Goal: Transaction & Acquisition: Book appointment/travel/reservation

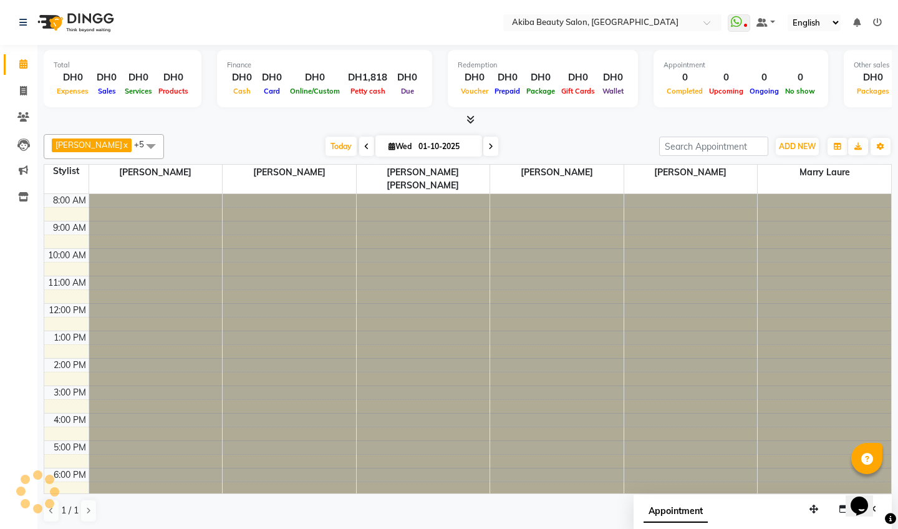
scroll to position [71, 0]
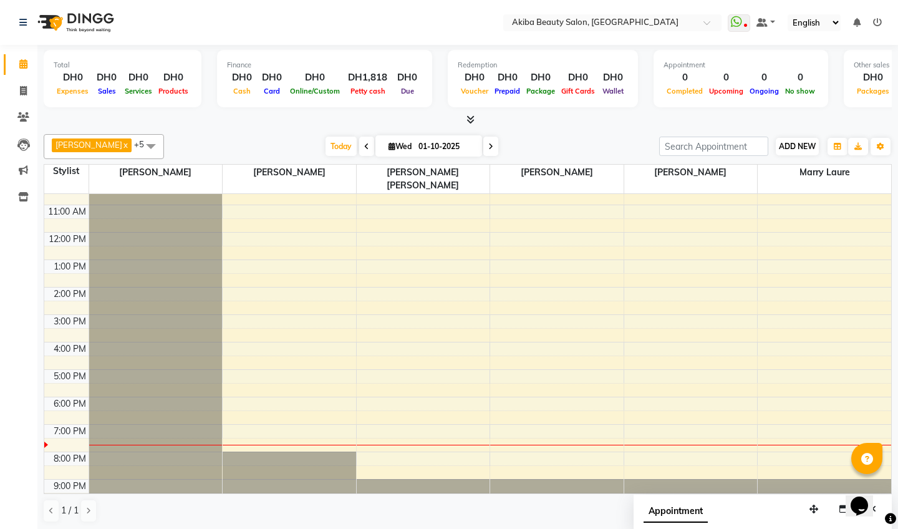
click at [804, 143] on span "ADD NEW" at bounding box center [797, 146] width 37 height 9
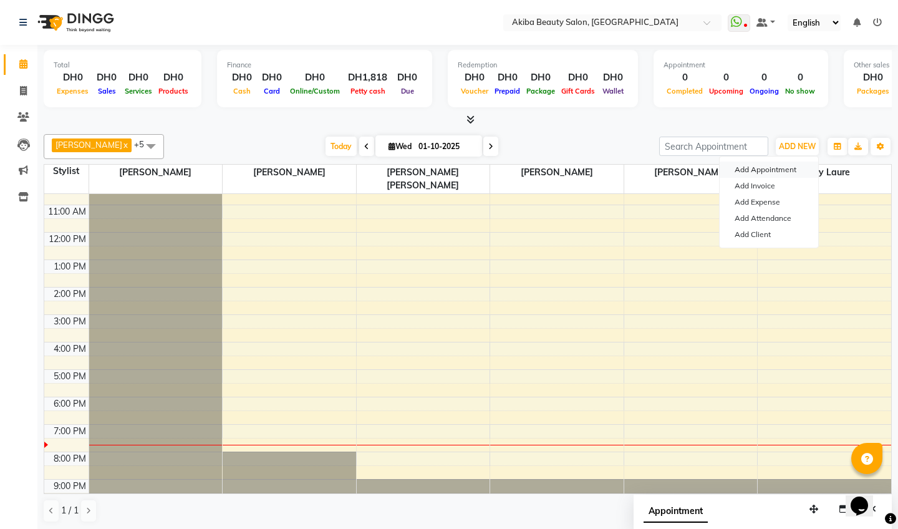
click at [772, 169] on button "Add Appointment" at bounding box center [768, 169] width 98 height 16
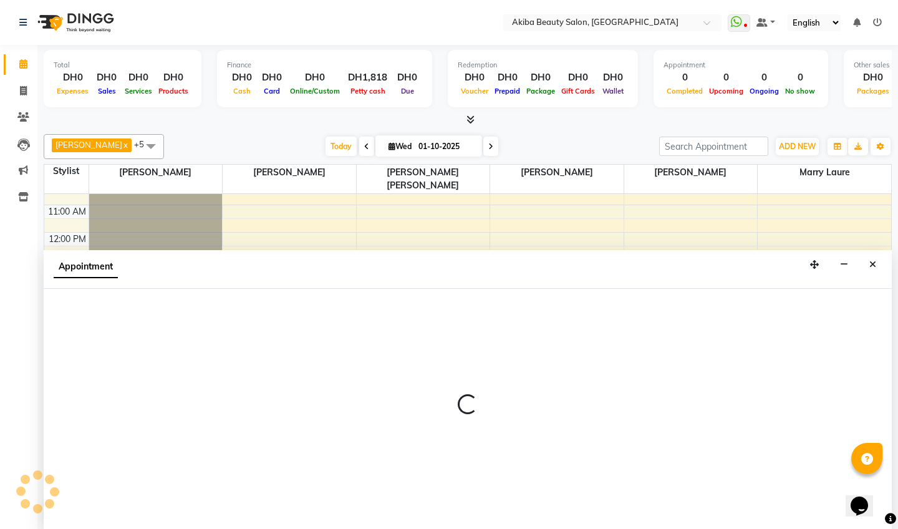
scroll to position [1, 0]
select select "540"
select select "tentative"
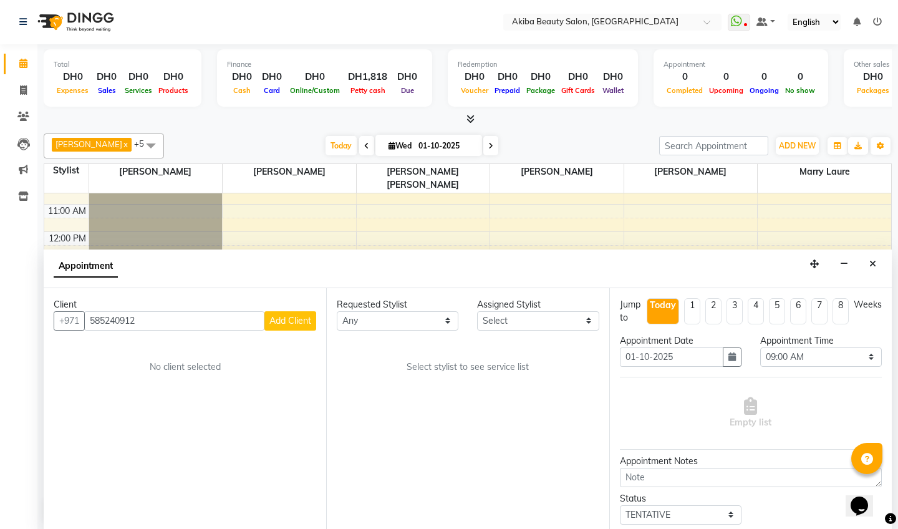
type input "585240912"
click at [289, 315] on span "Add Client" at bounding box center [290, 320] width 42 height 11
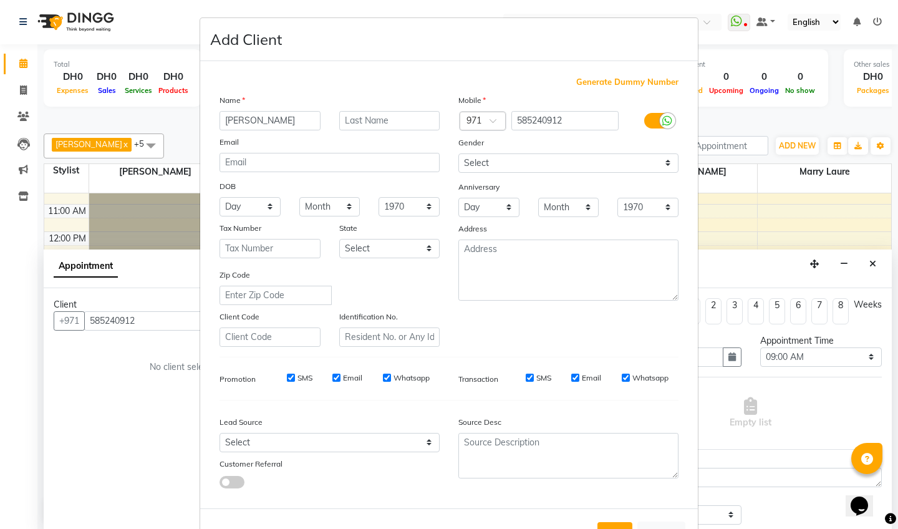
type input "[PERSON_NAME]"
click at [501, 163] on select "Select [DEMOGRAPHIC_DATA] [DEMOGRAPHIC_DATA] Other Prefer Not To Say" at bounding box center [568, 162] width 220 height 19
select select "[DEMOGRAPHIC_DATA]"
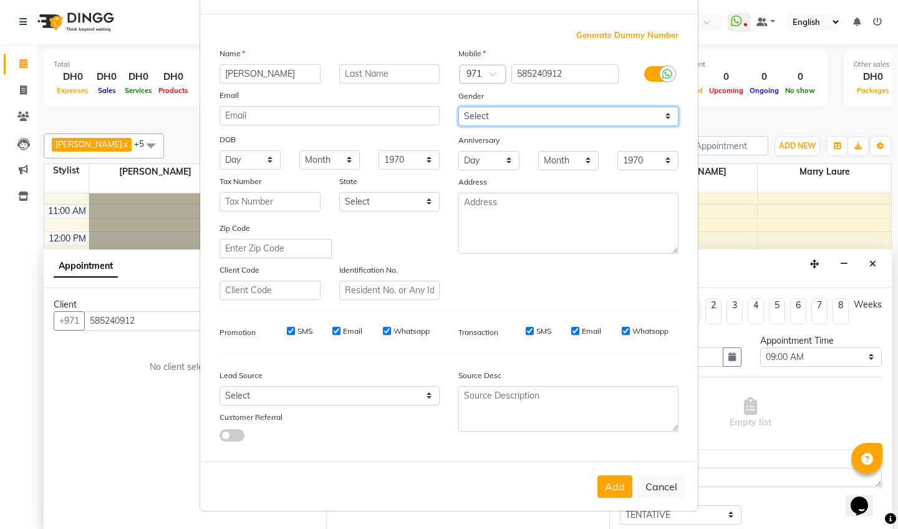
scroll to position [46, 0]
click at [612, 486] on button "Add" at bounding box center [614, 487] width 35 height 22
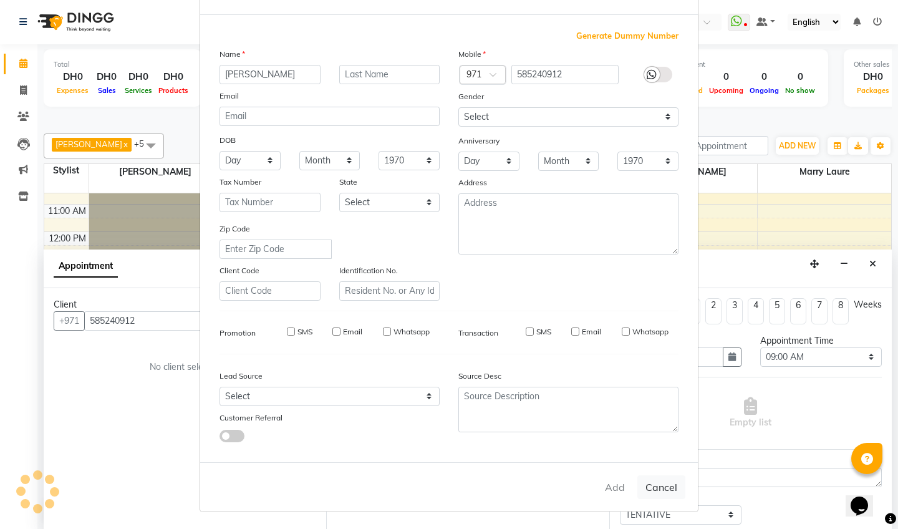
type input "58*****12"
select select
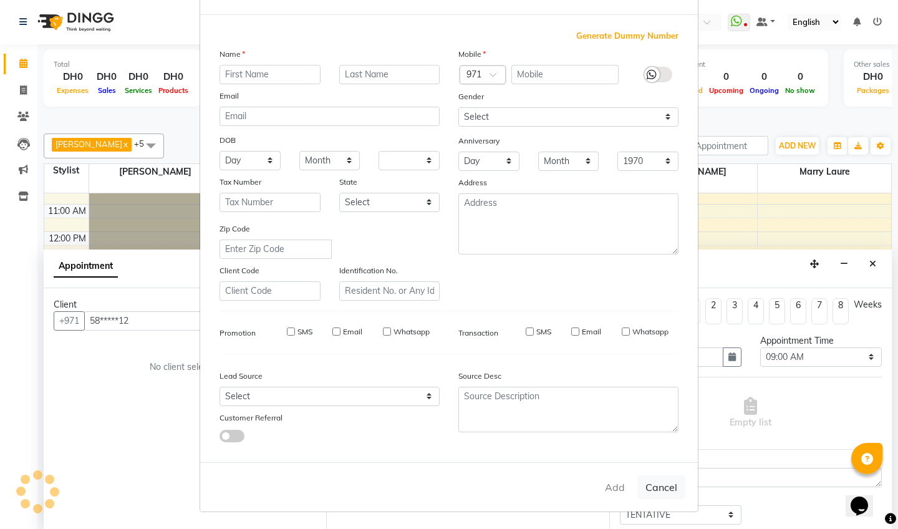
select select
checkbox input "false"
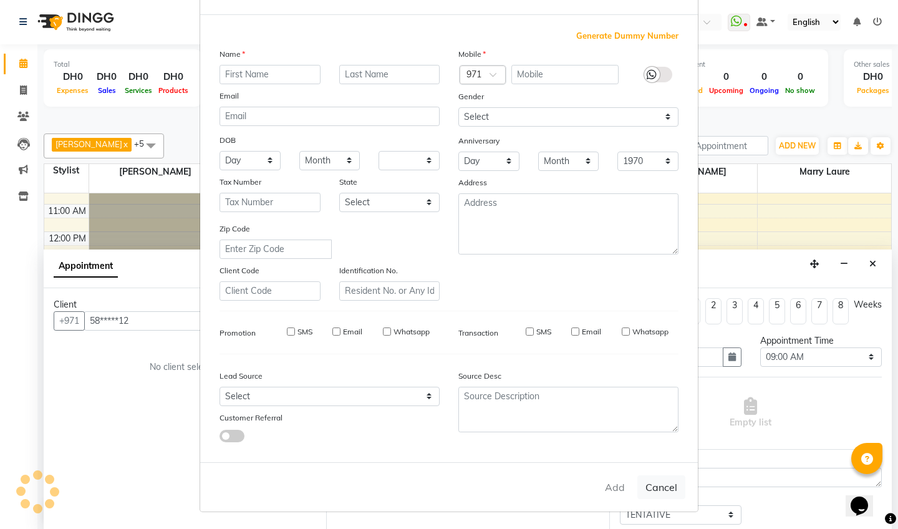
checkbox input "false"
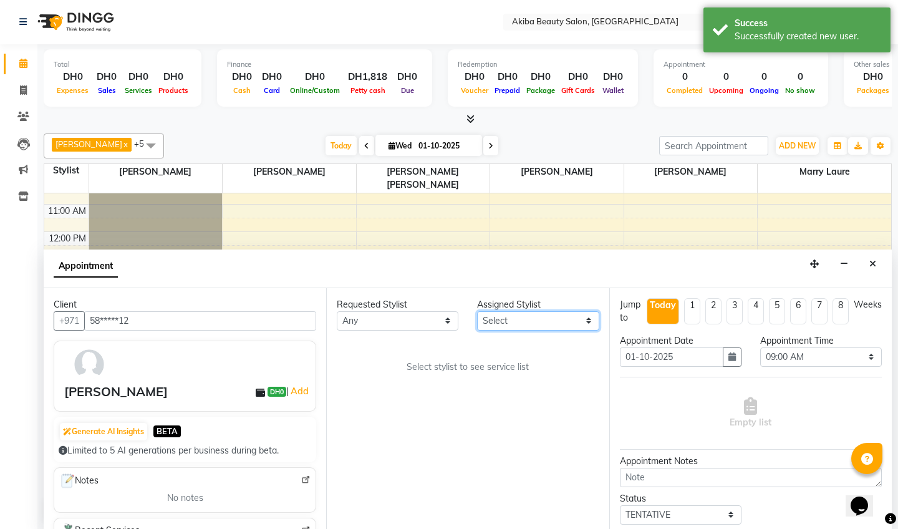
click at [552, 325] on select "Select [PERSON_NAME] [PERSON_NAME] [PERSON_NAME] Marry [PERSON_NAME] [PERSON_NA…" at bounding box center [538, 320] width 122 height 19
select select "57438"
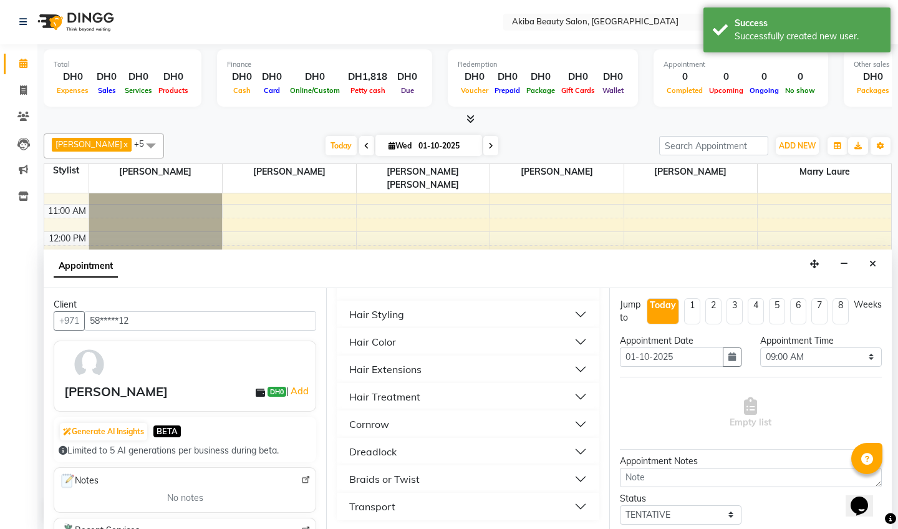
scroll to position [174, 0]
click at [397, 479] on div "Braids or Twist" at bounding box center [384, 478] width 70 height 15
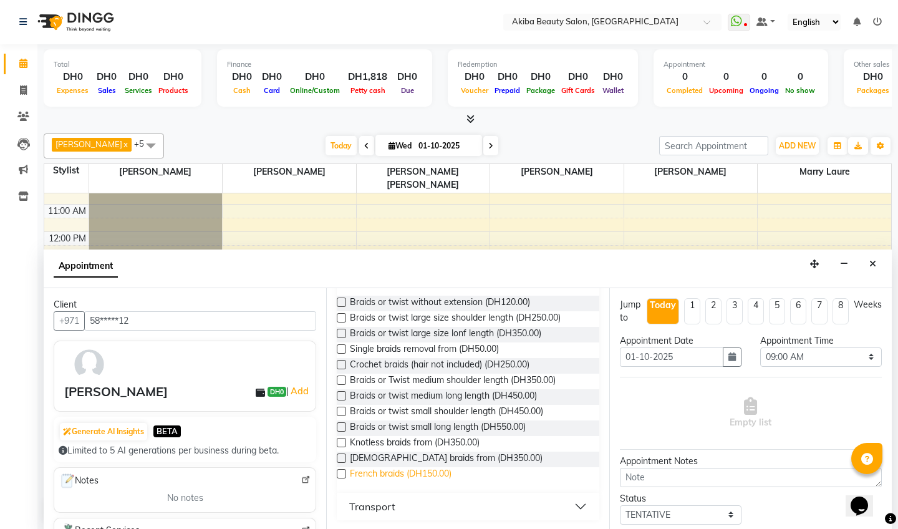
scroll to position [381, 0]
click at [343, 364] on label at bounding box center [341, 364] width 9 height 9
click at [343, 364] on input "checkbox" at bounding box center [341, 366] width 8 height 8
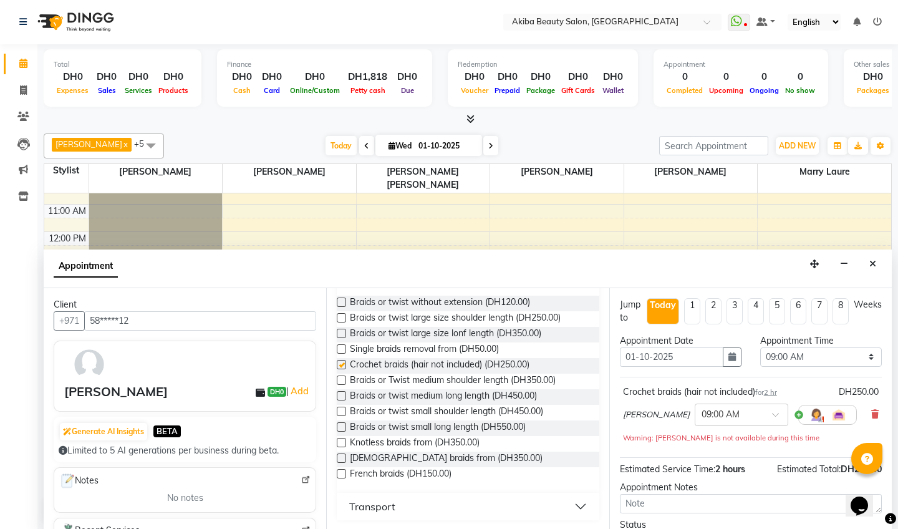
checkbox input "false"
click at [861, 351] on select "Select 09:00 AM 09:15 AM 09:30 AM 09:45 AM 10:00 AM 10:15 AM 10:30 AM 10:45 AM …" at bounding box center [821, 356] width 122 height 19
select select "1200"
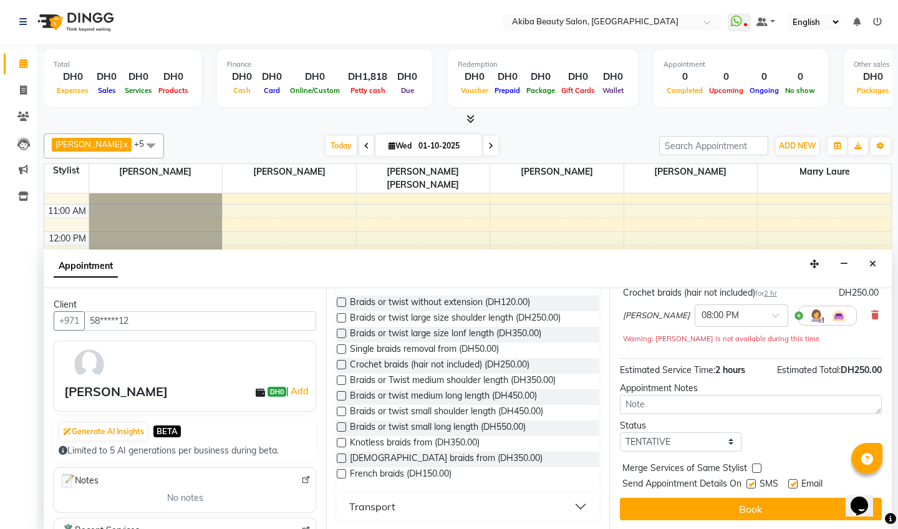
scroll to position [99, 0]
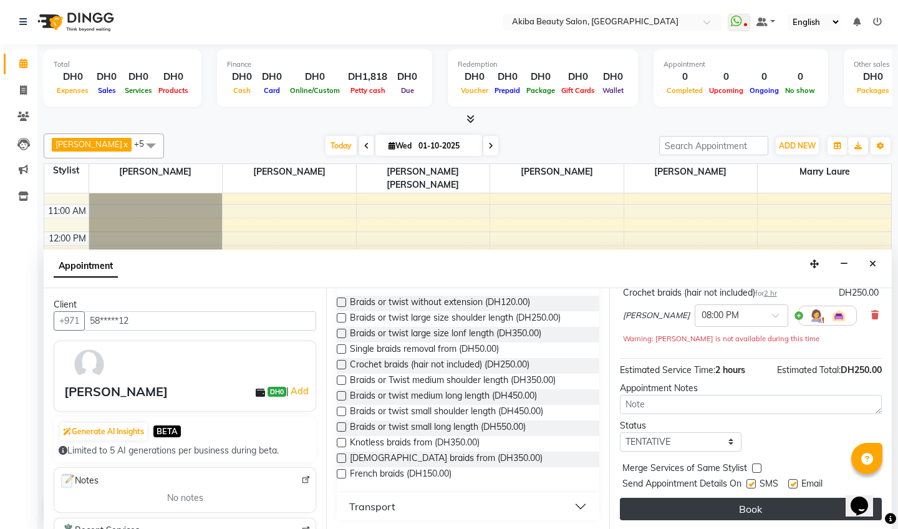
click at [765, 500] on button "Book" at bounding box center [751, 508] width 262 height 22
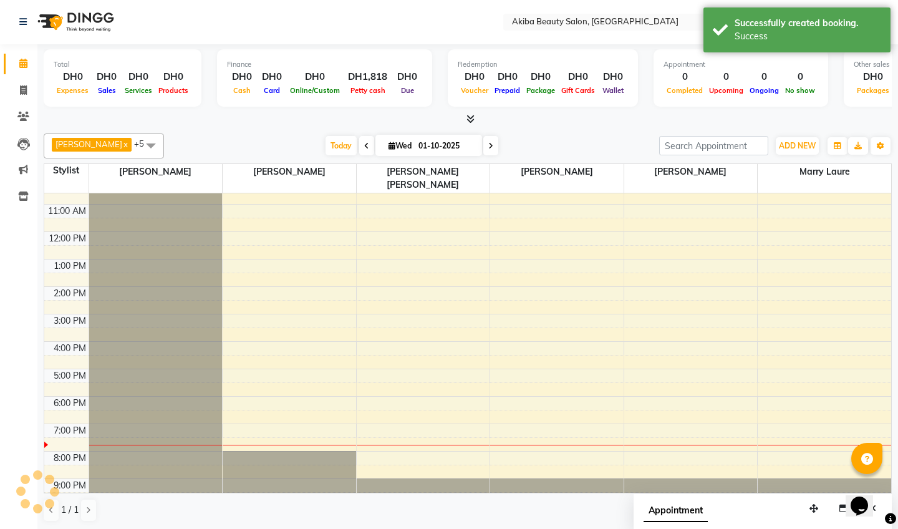
scroll to position [0, 0]
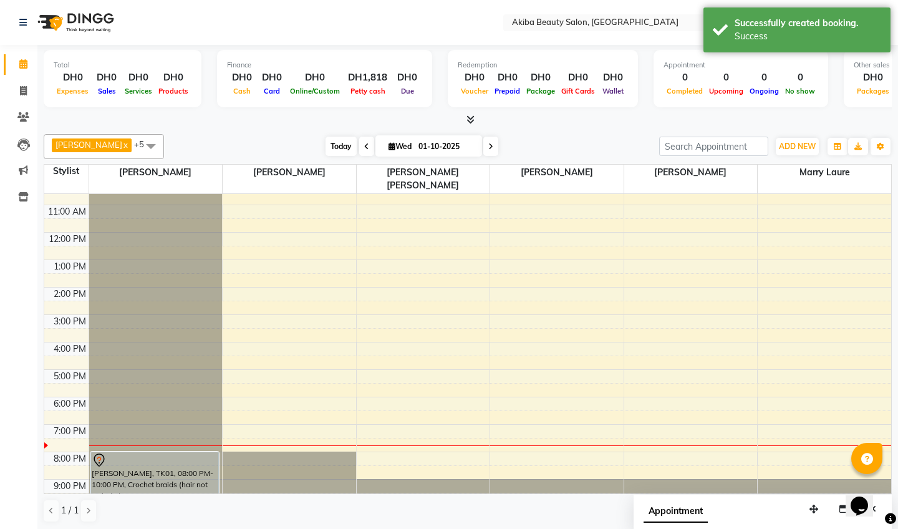
click at [341, 148] on span "Today" at bounding box center [340, 146] width 31 height 19
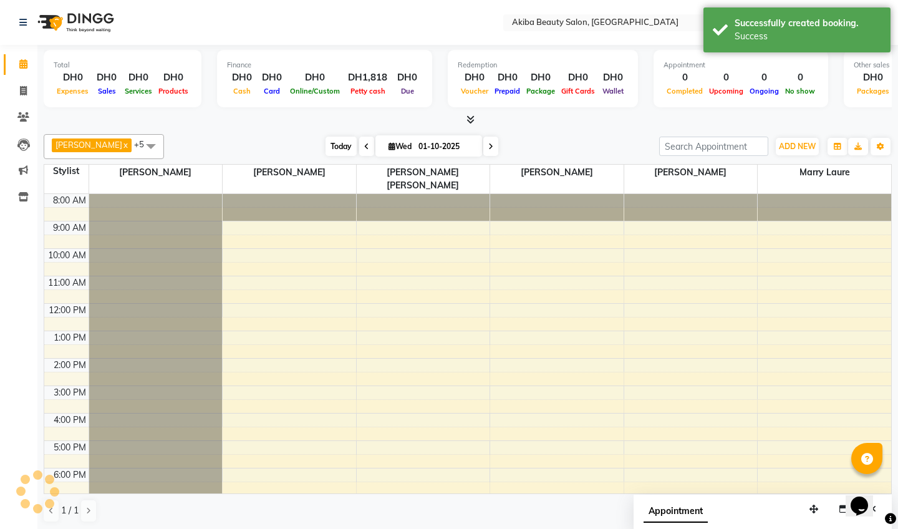
scroll to position [71, 0]
